Goal: Check status: Check status

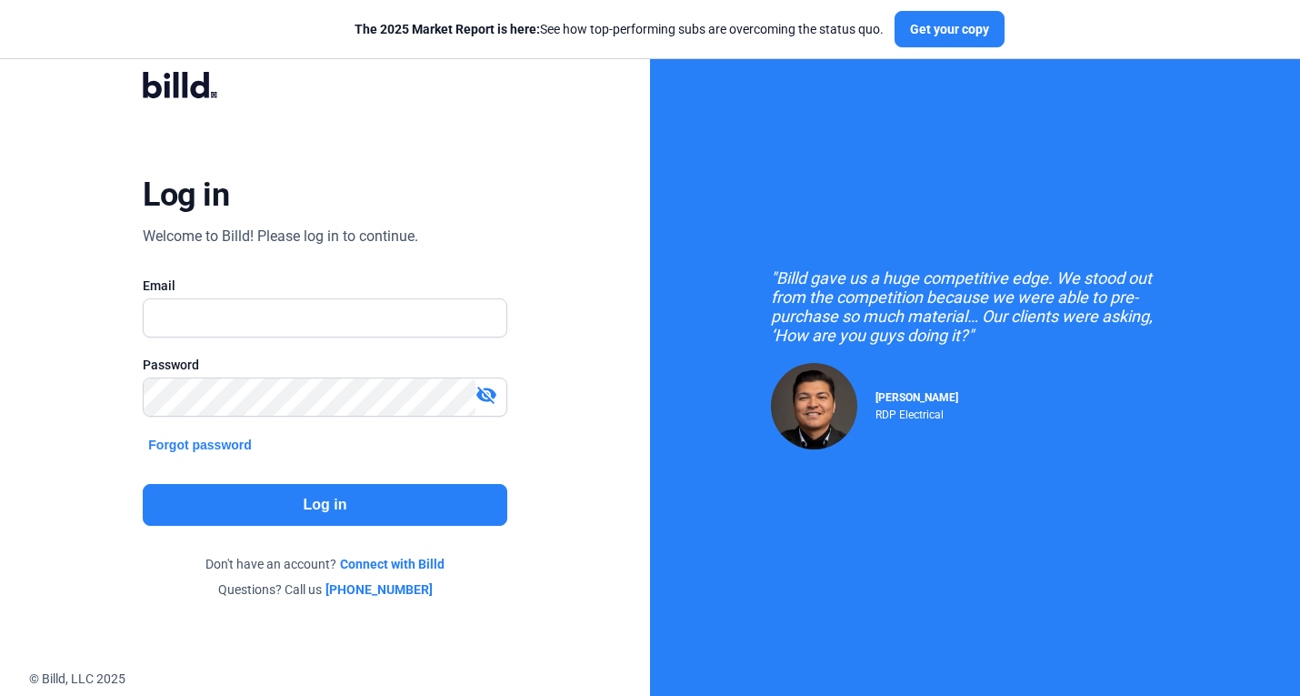
type input "[PERSON_NAME][EMAIL_ADDRESS][DOMAIN_NAME]"
click at [241, 506] on button "Log in" at bounding box center [325, 505] width 364 height 42
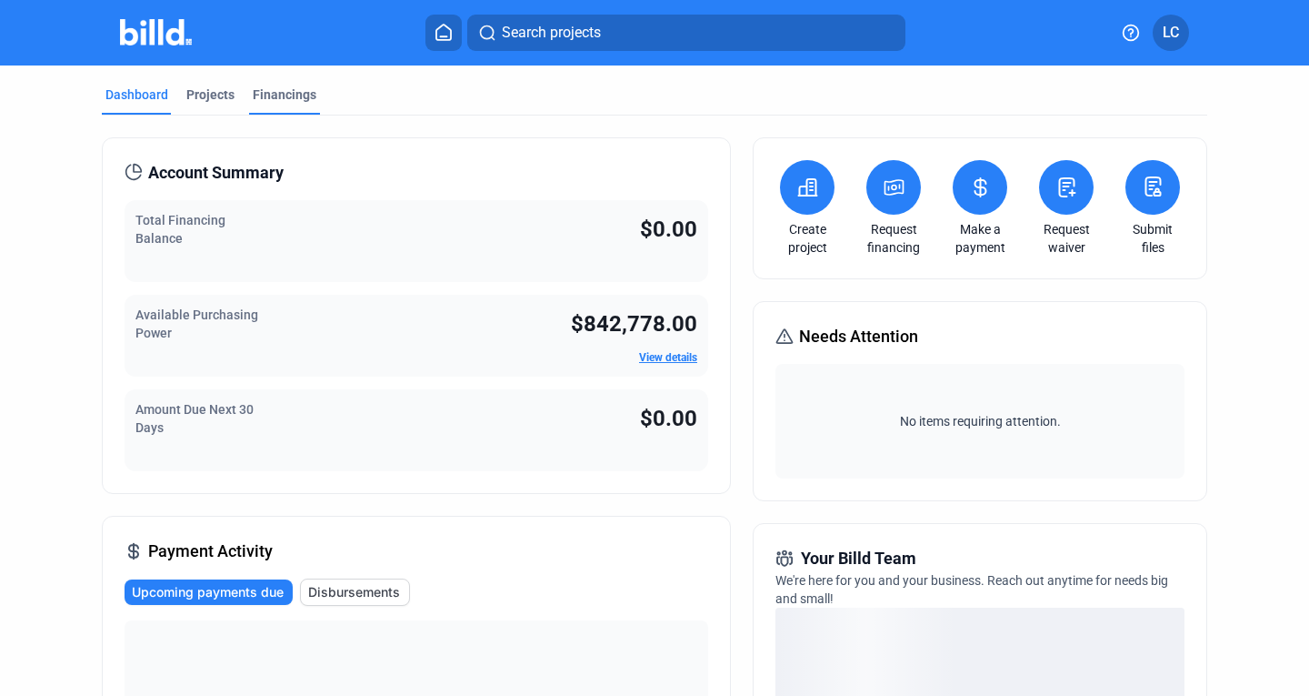
click at [288, 93] on div "Financings" at bounding box center [285, 94] width 64 height 18
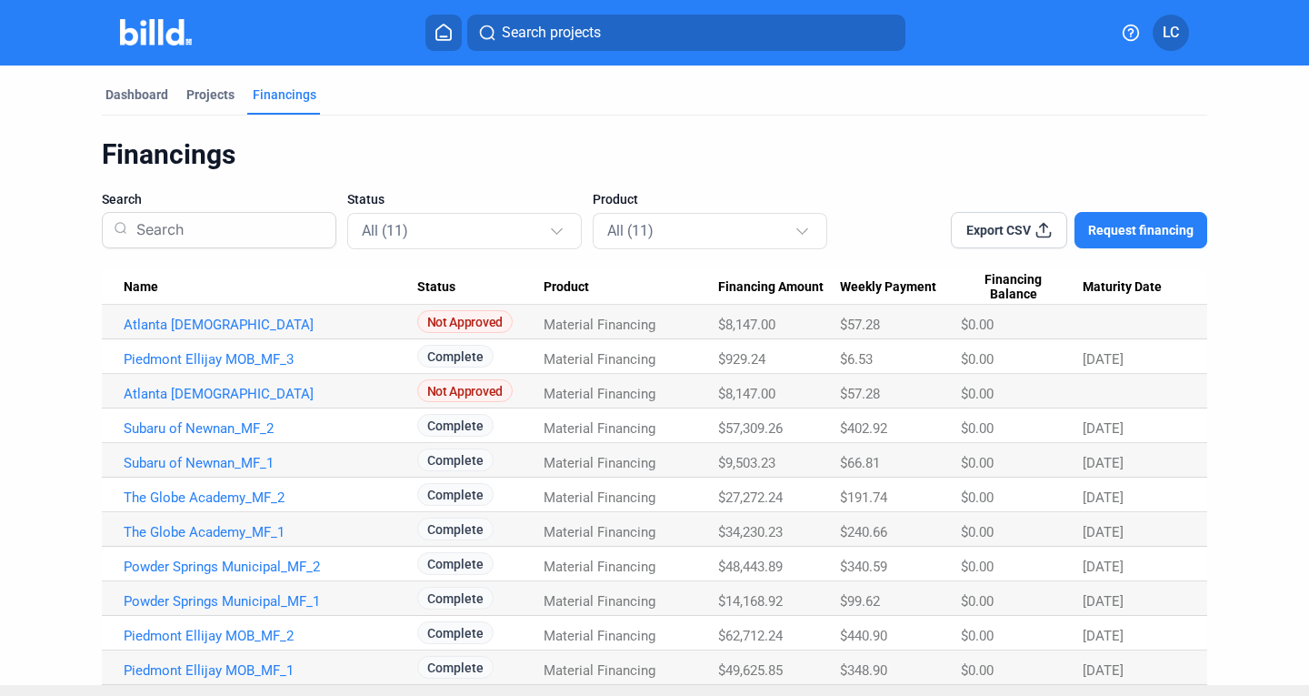
scroll to position [35, 0]
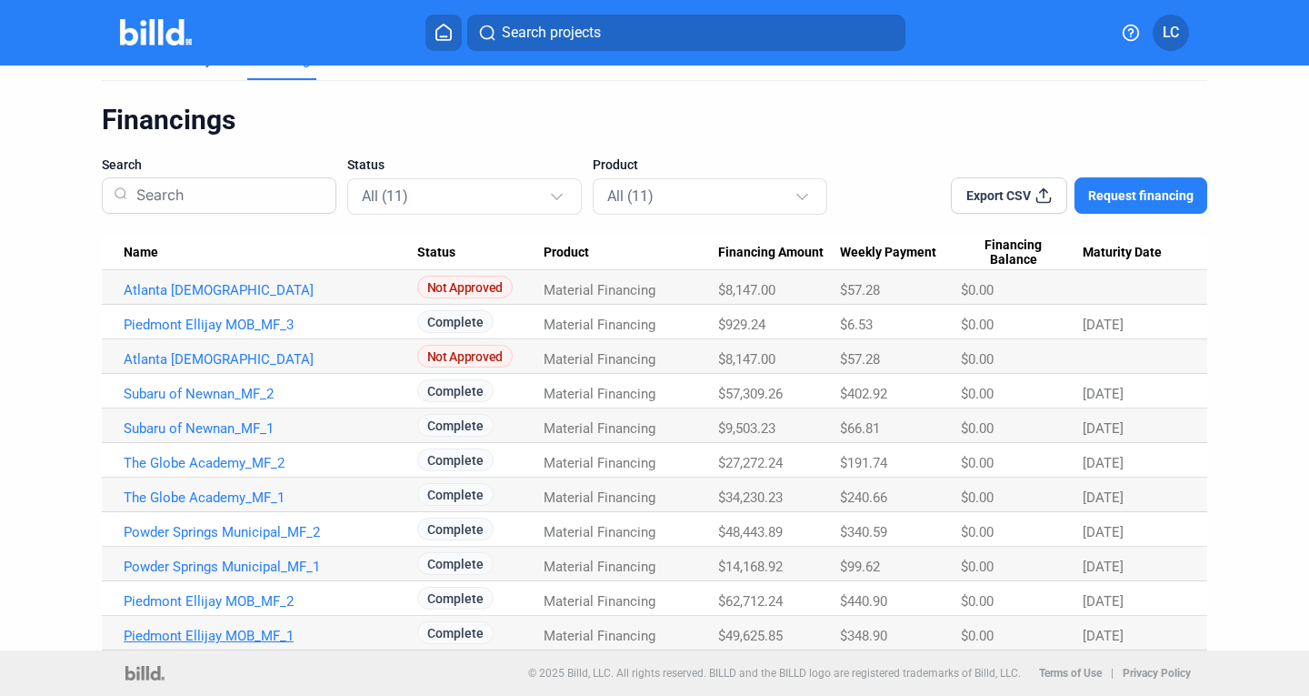
click at [224, 627] on link "Piedmont Ellijay MOB_MF_1" at bounding box center [271, 635] width 294 height 16
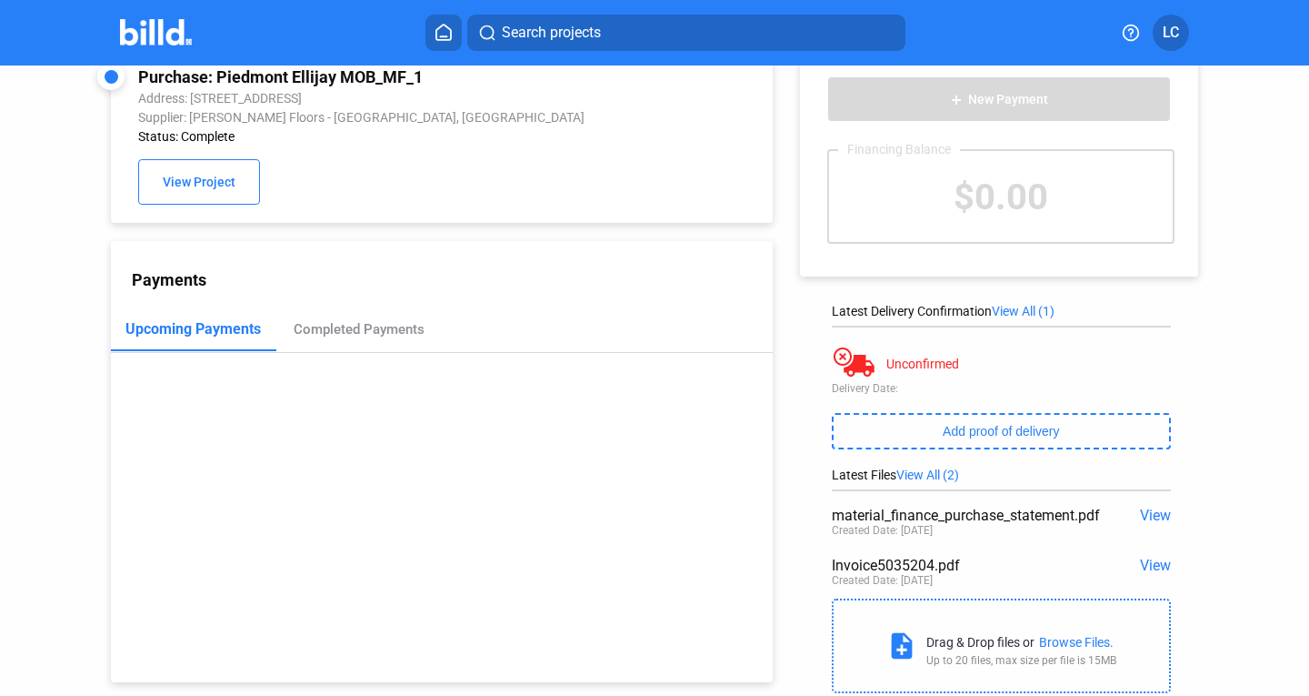
click at [866, 569] on div "Invoice5035204.pdf" at bounding box center [968, 565] width 272 height 17
click at [1140, 565] on span "View" at bounding box center [1155, 565] width 31 height 17
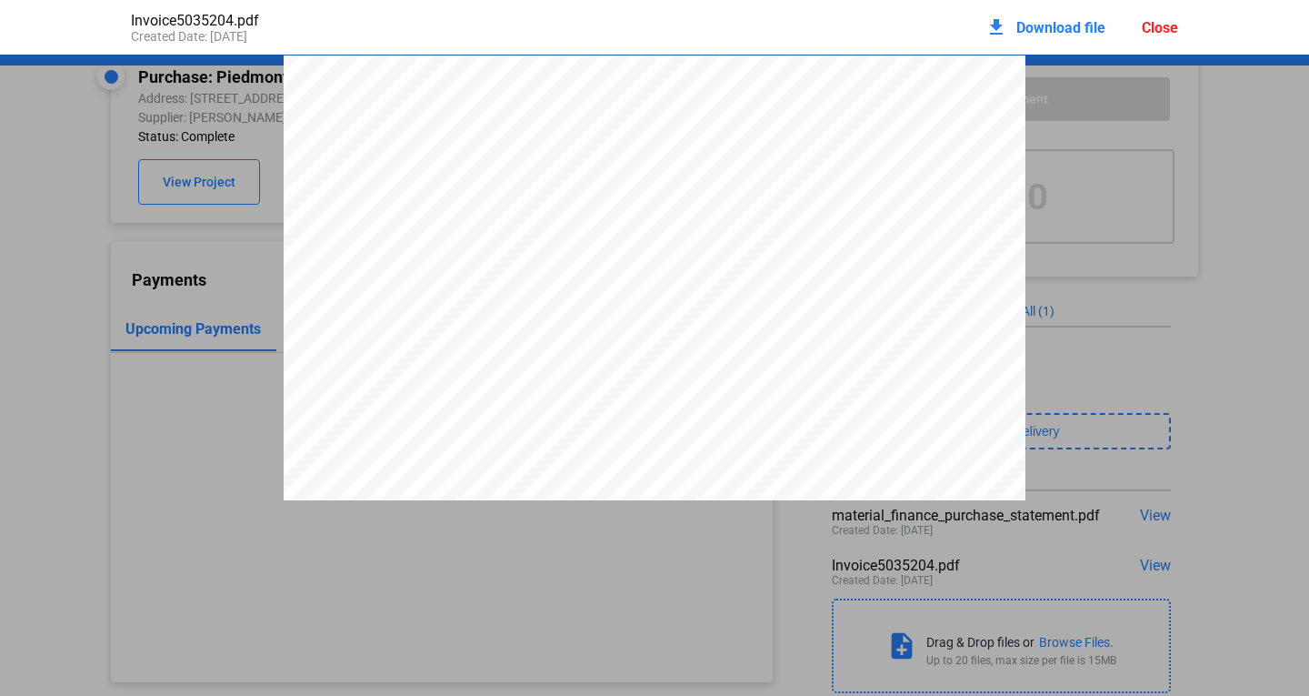
click at [1155, 34] on div "Close" at bounding box center [1160, 27] width 36 height 17
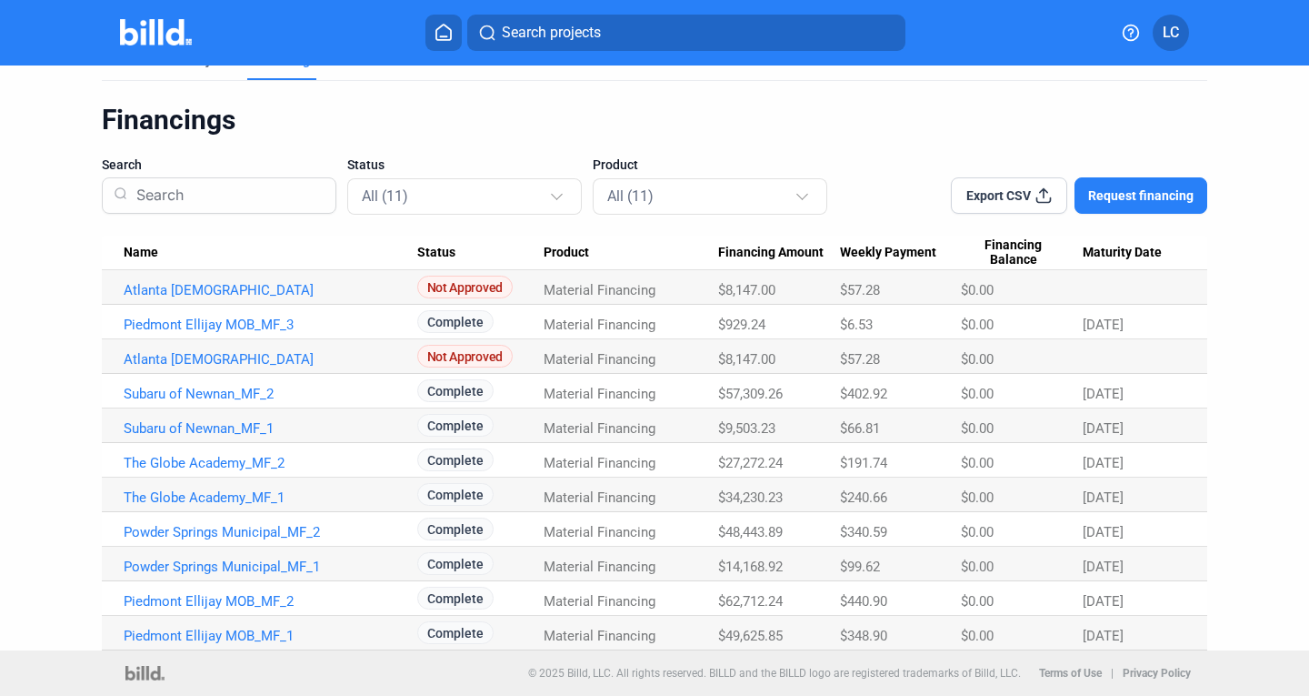
scroll to position [34, 0]
click at [206, 603] on link "Piedmont Ellijay MOB_MF_2" at bounding box center [271, 602] width 294 height 16
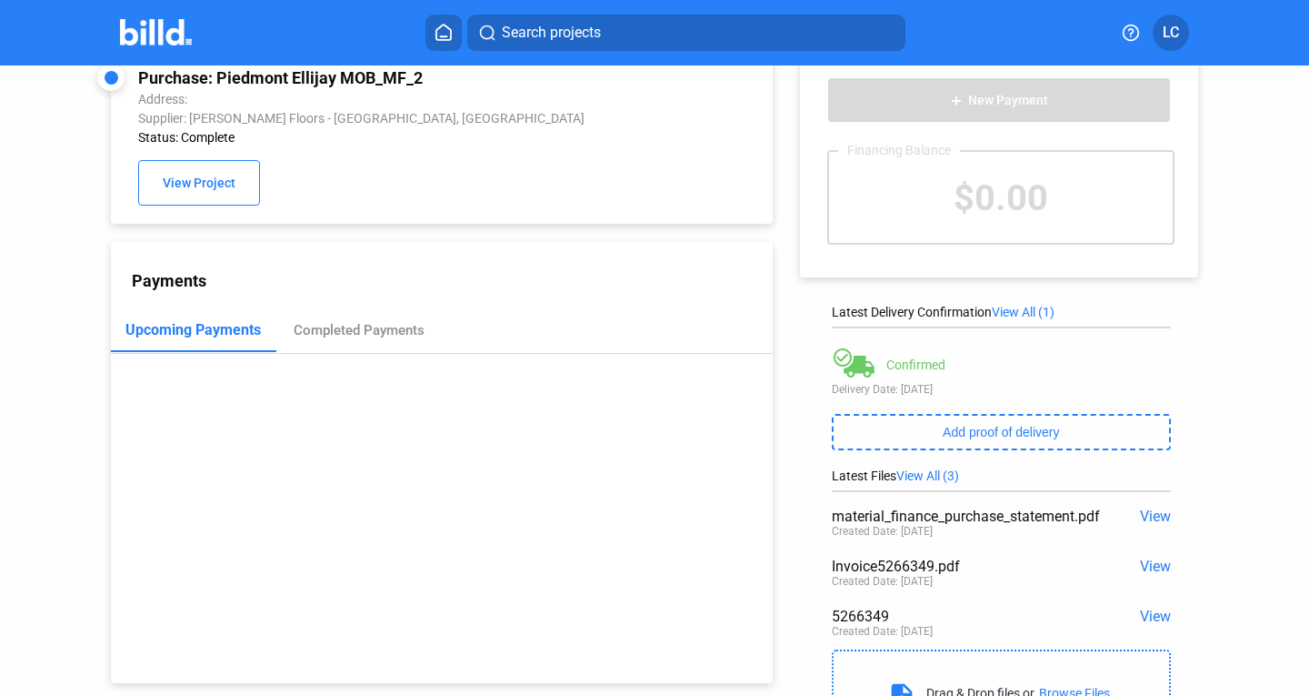
click at [1147, 572] on span "View" at bounding box center [1155, 565] width 31 height 17
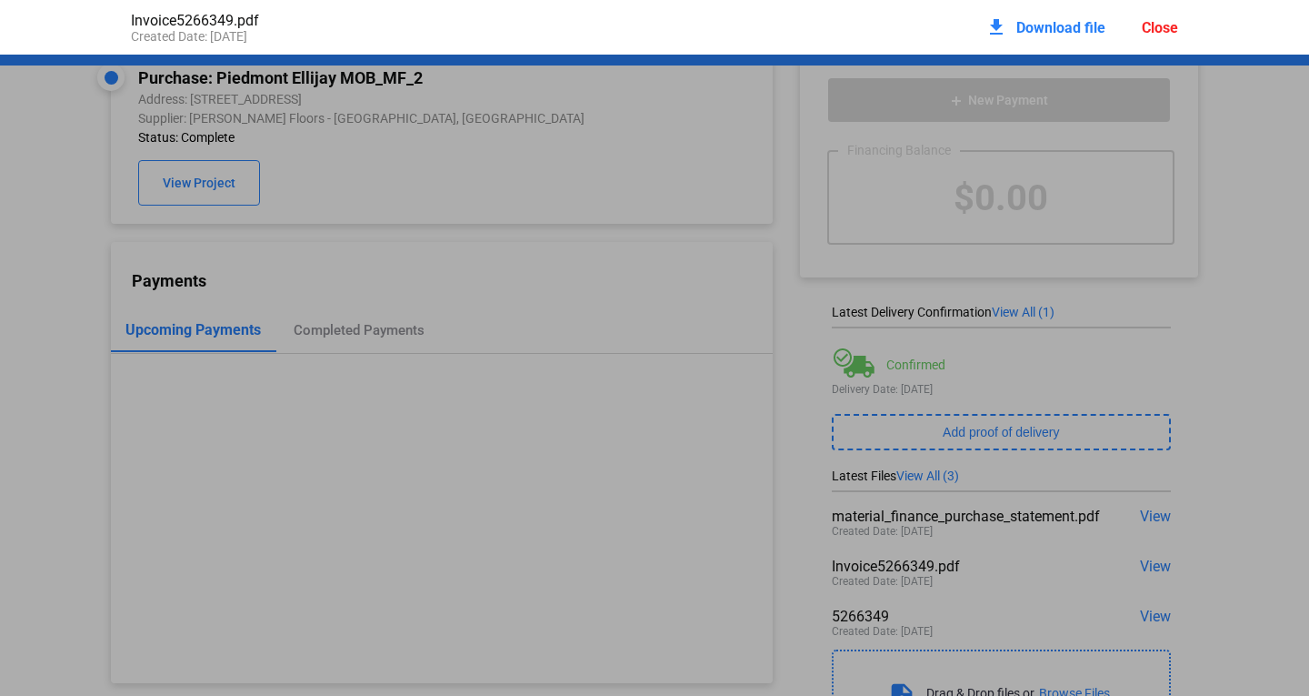
scroll to position [9, 0]
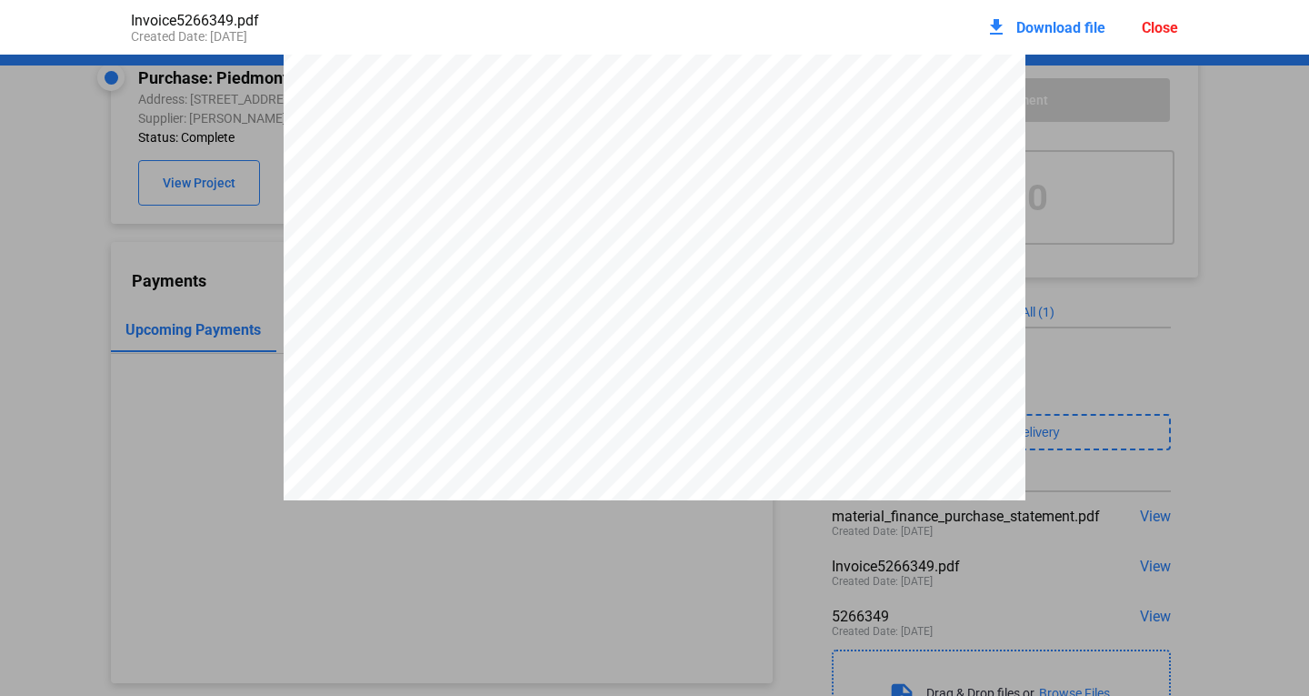
click at [1161, 29] on div "Close" at bounding box center [1160, 27] width 36 height 17
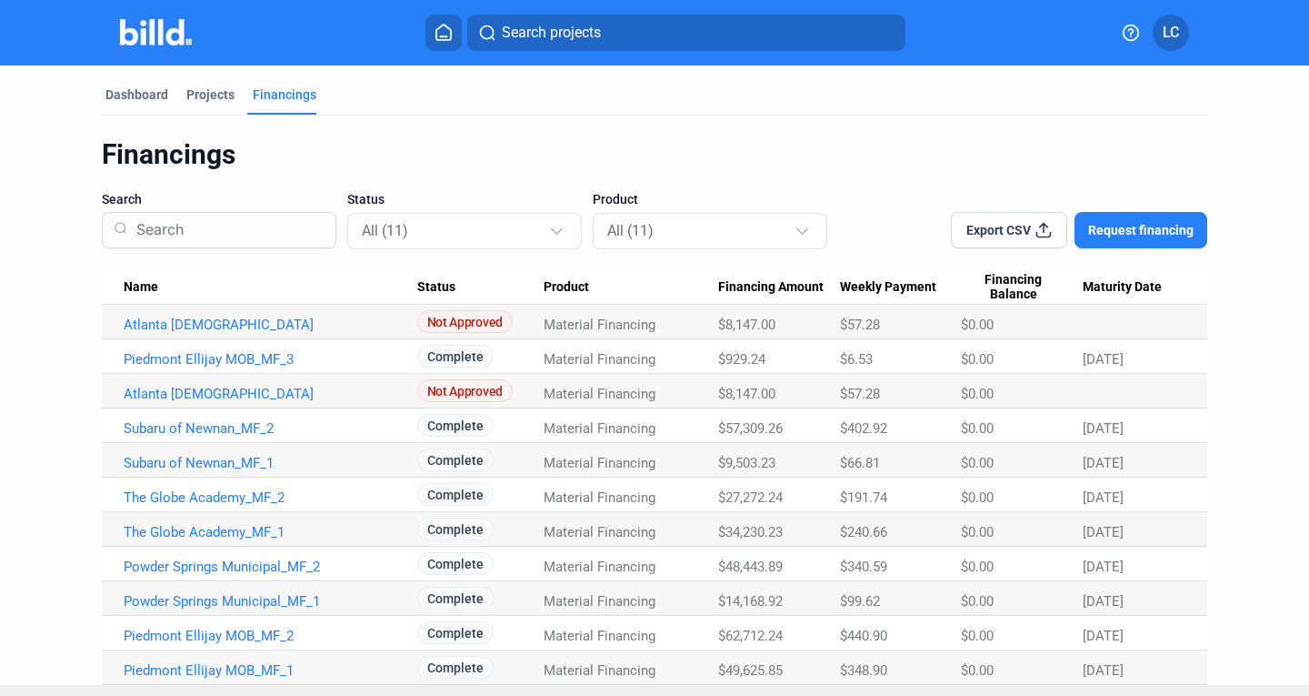
scroll to position [35, 0]
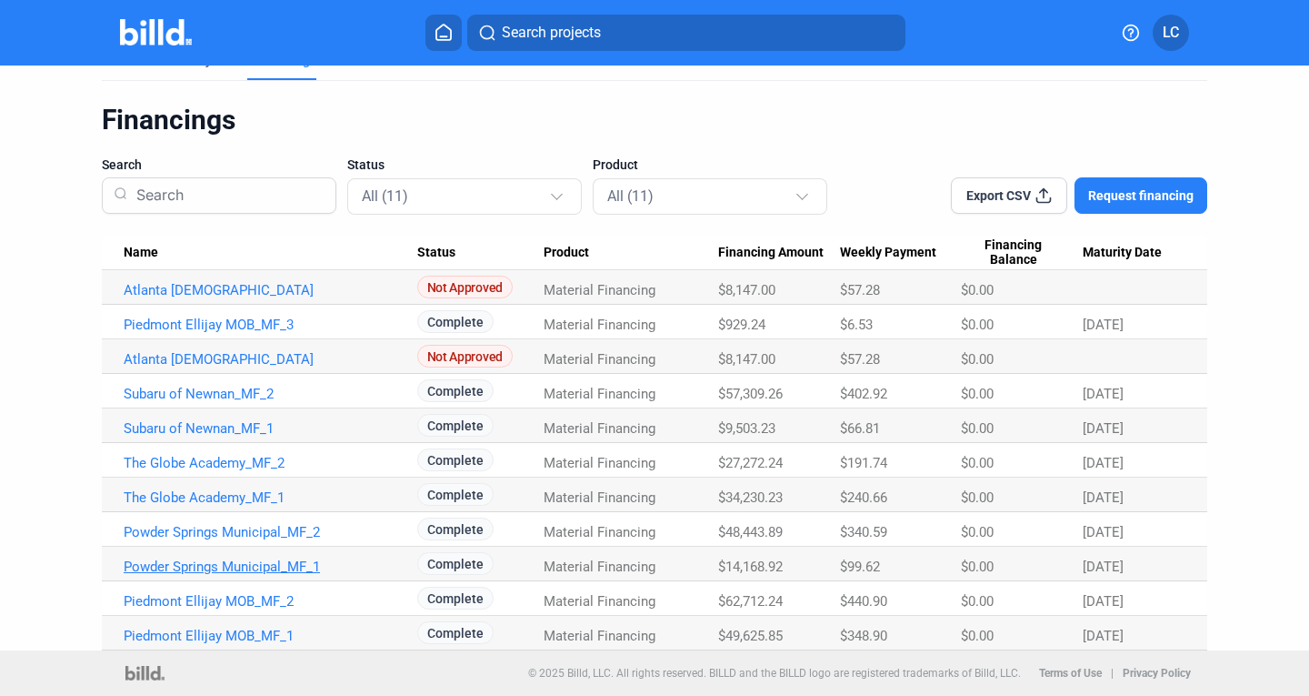
click at [158, 568] on link "Powder Springs Municipal_MF_1" at bounding box center [271, 566] width 294 height 16
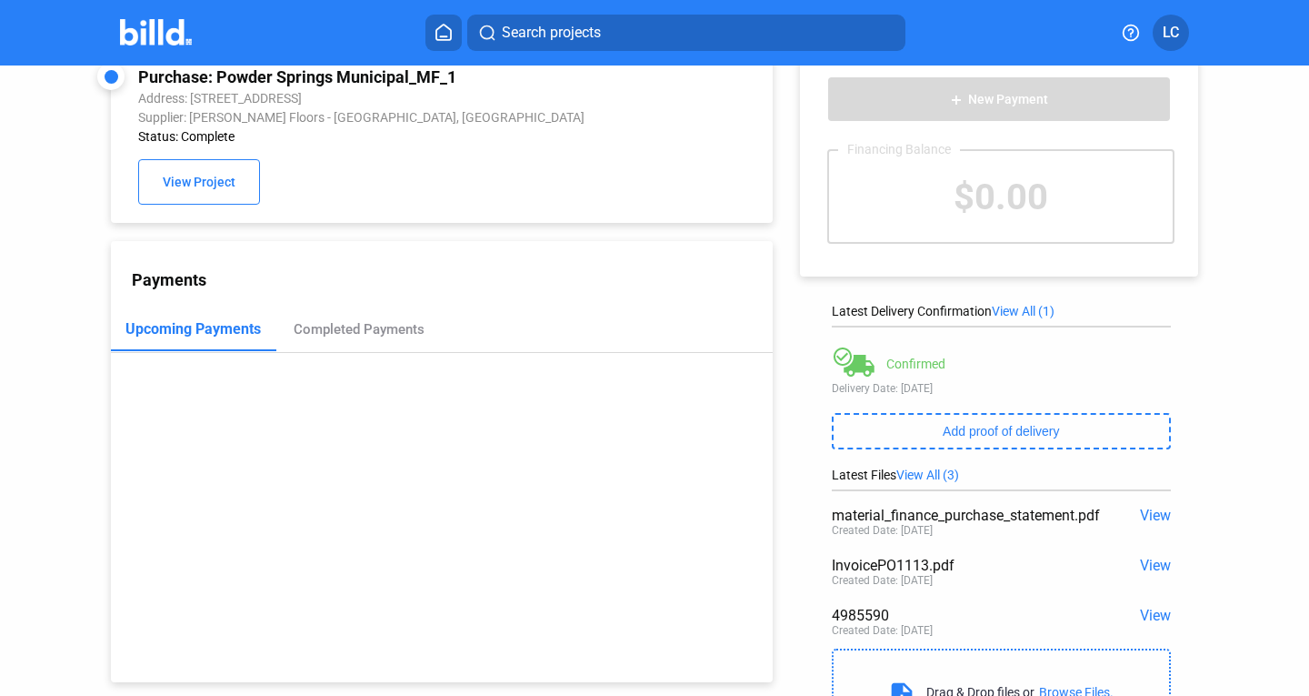
click at [1148, 568] on span "View" at bounding box center [1155, 565] width 31 height 17
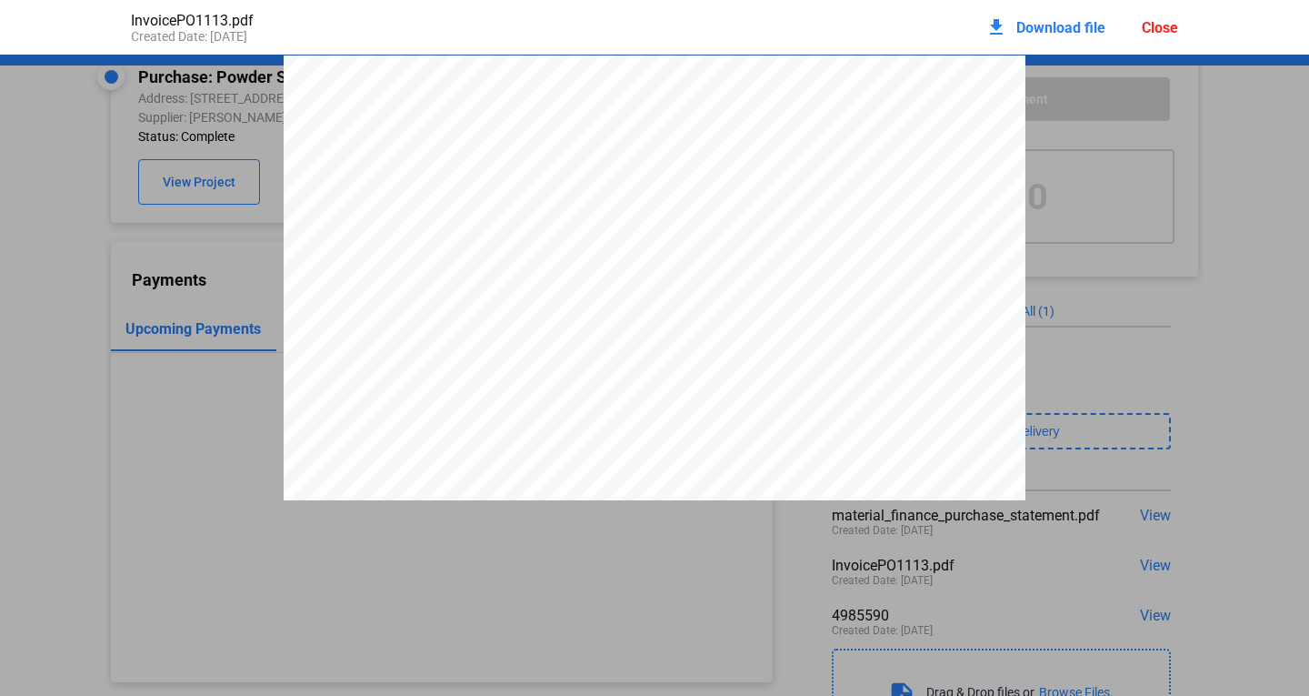
scroll to position [9, 0]
click at [1165, 26] on div "Close" at bounding box center [1160, 27] width 36 height 17
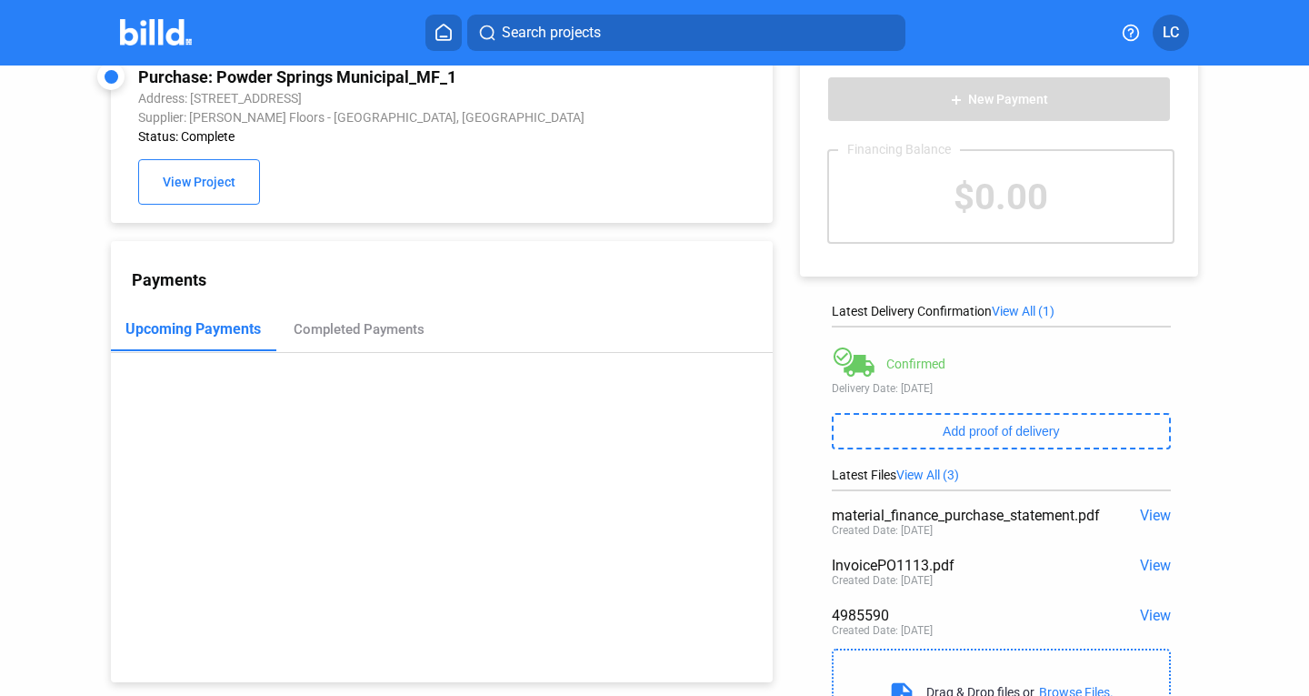
scroll to position [0, 0]
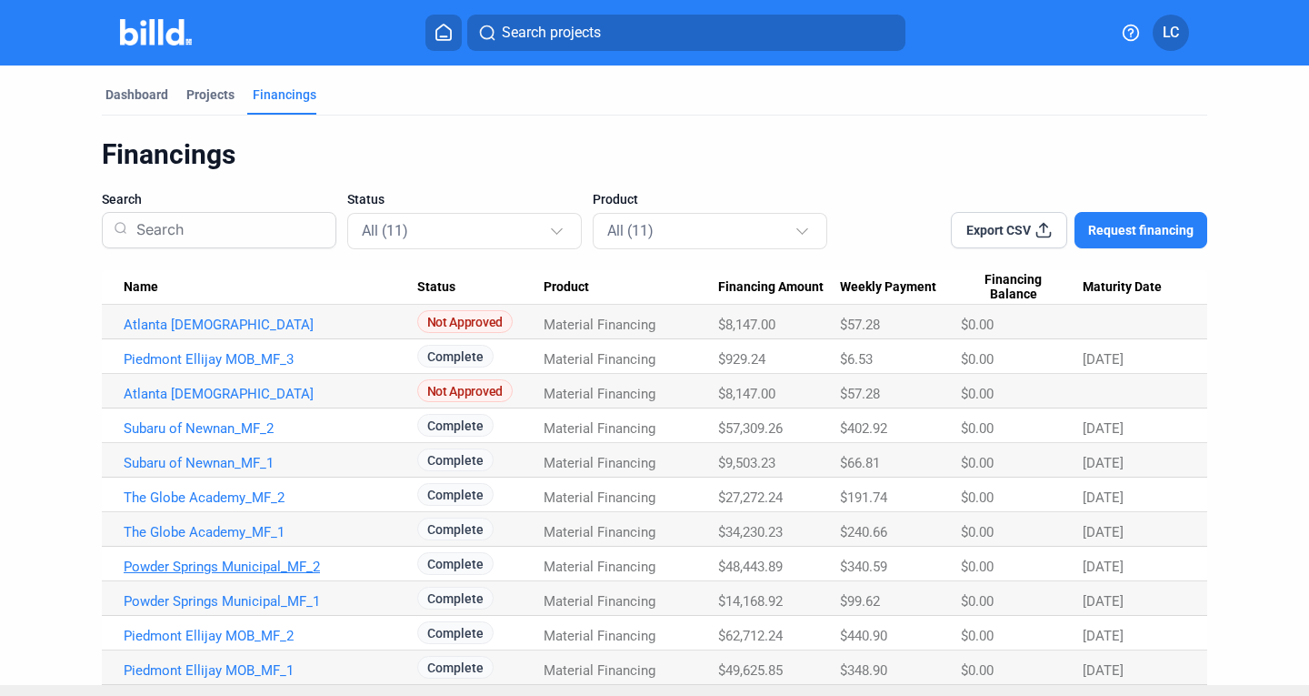
click at [171, 569] on link "Powder Springs Municipal_MF_2" at bounding box center [271, 566] width 294 height 16
